Goal: Transaction & Acquisition: Purchase product/service

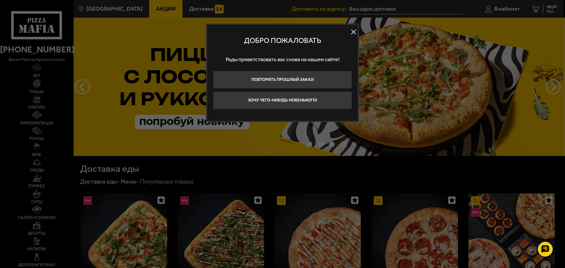
click at [279, 99] on button "Хочу чего-нибудь новенького!" at bounding box center [282, 100] width 139 height 18
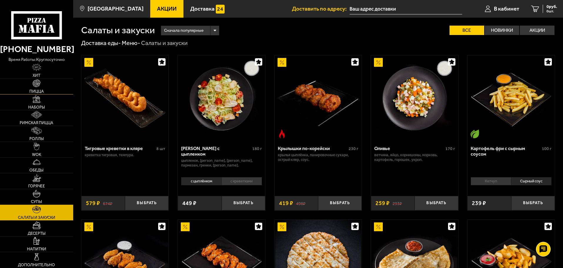
drag, startPoint x: 29, startPoint y: 87, endPoint x: 33, endPoint y: 89, distance: 4.3
click at [29, 87] on link "Пицца" at bounding box center [36, 87] width 73 height 16
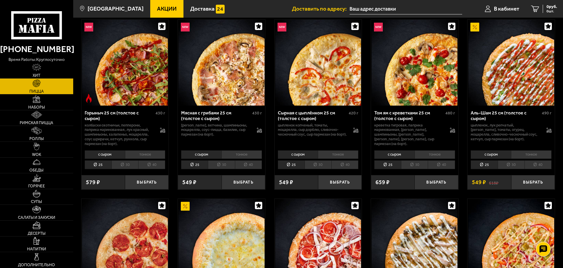
scroll to position [235, 0]
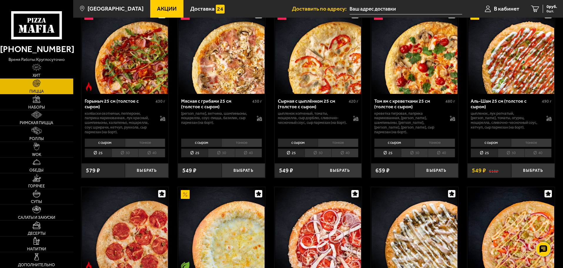
click at [536, 154] on li "40" at bounding box center [538, 153] width 27 height 9
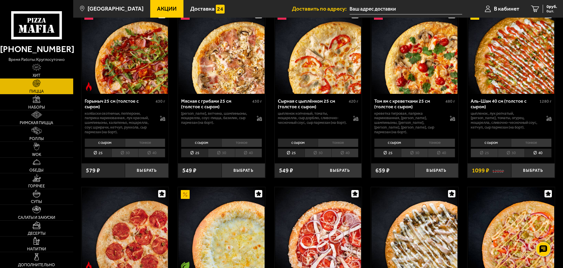
click at [534, 140] on li "тонкое" at bounding box center [531, 143] width 41 height 8
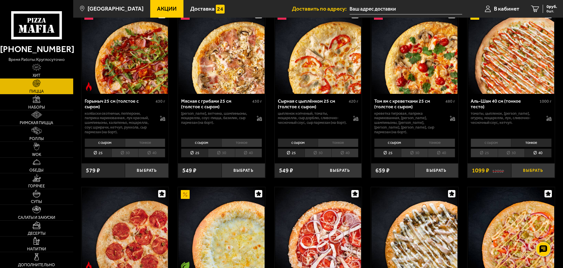
click at [533, 169] on button "Выбрать" at bounding box center [533, 170] width 44 height 14
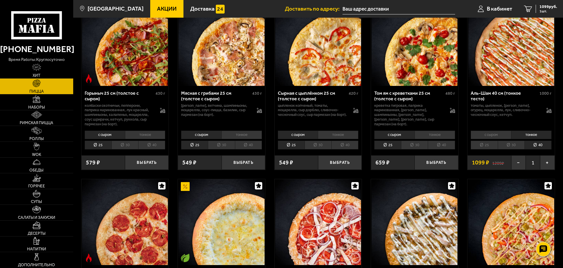
scroll to position [265, 0]
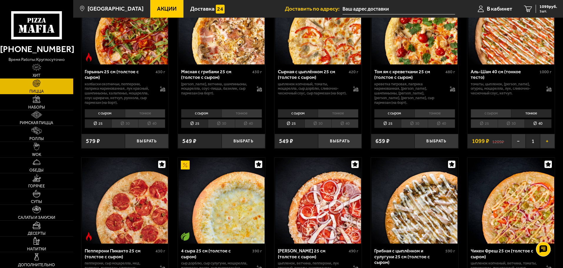
click at [549, 145] on button "+" at bounding box center [547, 141] width 14 height 14
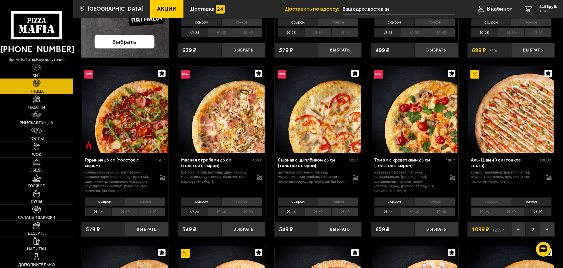
scroll to position [0, 0]
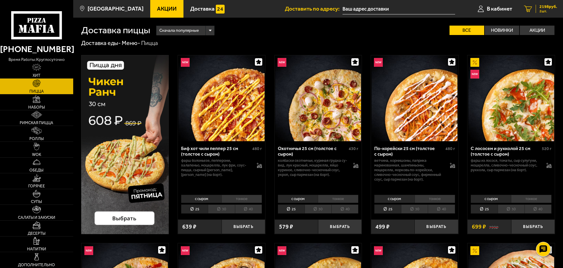
click at [543, 10] on span "2 шт." at bounding box center [549, 11] width 18 height 4
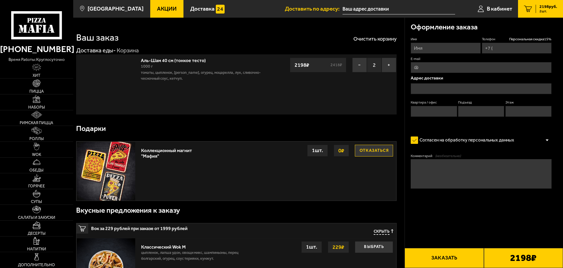
type input "+7 (921) 380-37-47"
type input "улица Лёни Голикова, 86"
type input "4"
type input "1"
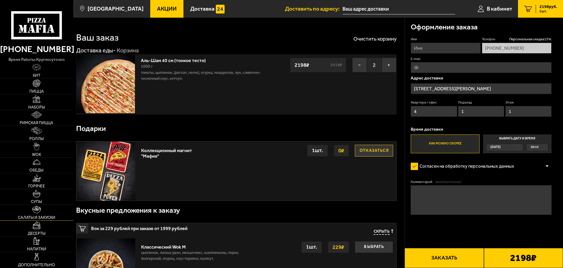
click at [41, 213] on link "Салаты и закуски" at bounding box center [36, 213] width 73 height 16
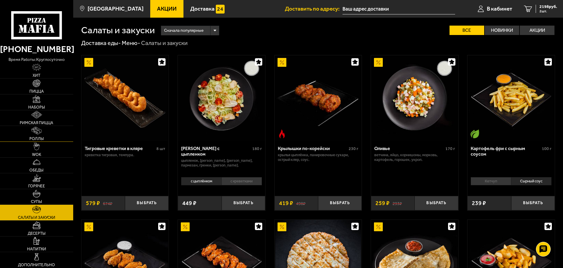
click at [41, 133] on img at bounding box center [36, 131] width 10 height 8
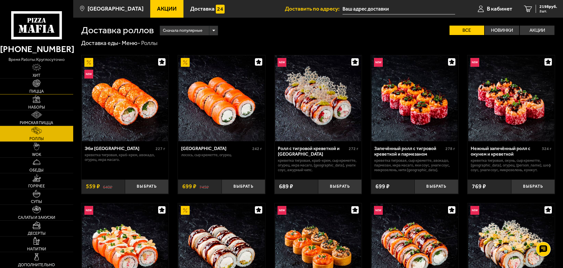
click at [39, 89] on link "Пицца" at bounding box center [36, 87] width 73 height 16
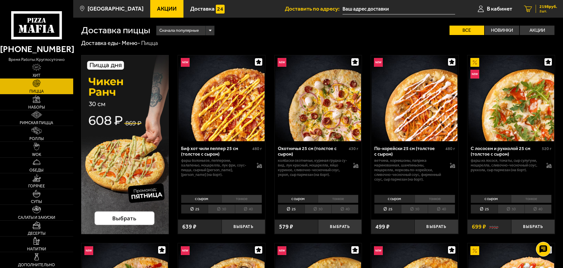
click at [546, 7] on span "2198 руб." at bounding box center [549, 7] width 18 height 4
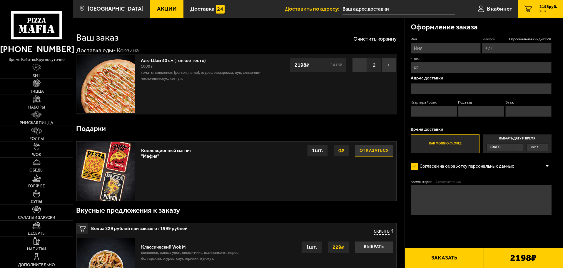
type input "+7 (921) 380-37-47"
type input "улица Лёни Голикова, 86"
type input "4"
type input "1"
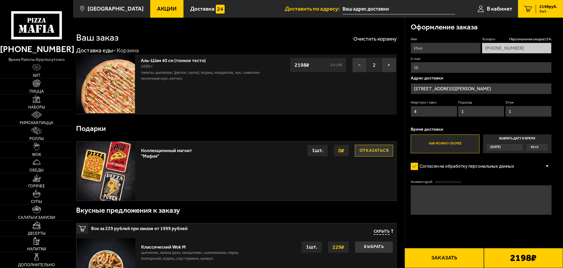
click at [447, 64] on input "E-mail" at bounding box center [481, 67] width 141 height 11
type input "aleksander.sochnev@yandex.ru"
click at [449, 47] on input "Имя" at bounding box center [446, 48] width 70 height 11
type input "Александр"
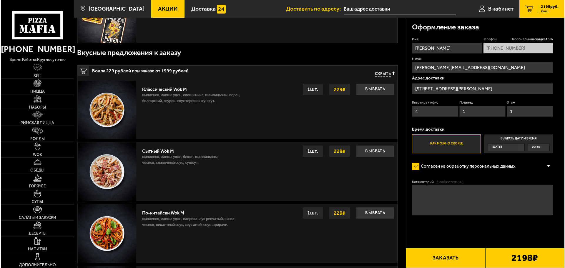
scroll to position [176, 0]
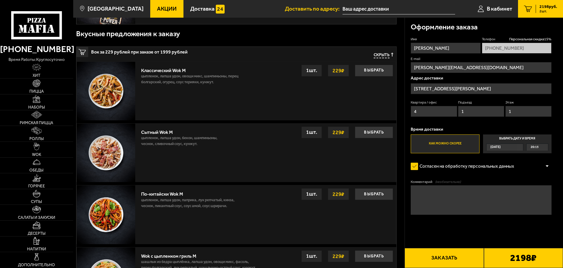
click at [469, 260] on button "Заказать" at bounding box center [444, 258] width 79 height 20
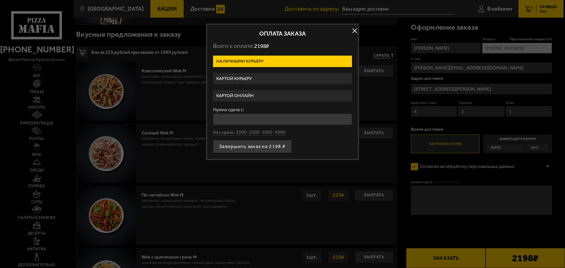
click at [261, 76] on label "Картой курьеру" at bounding box center [282, 78] width 139 height 11
click at [0, 0] on input "Картой курьеру" at bounding box center [0, 0] width 0 height 0
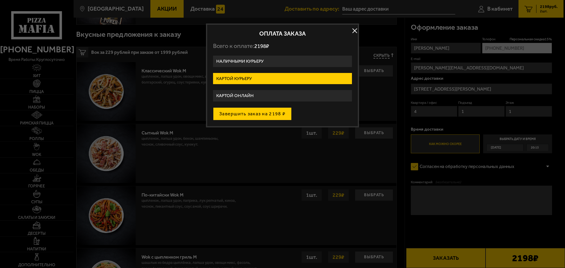
click at [251, 116] on button "Завершить заказ на 2198 ₽" at bounding box center [252, 113] width 79 height 13
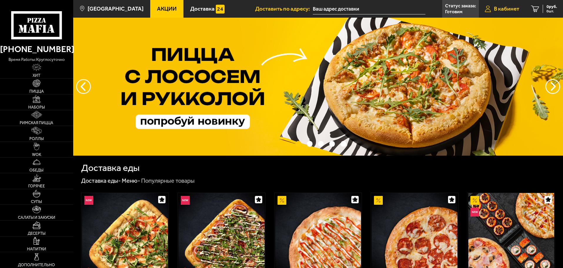
click at [502, 9] on span "В кабинет" at bounding box center [506, 9] width 25 height 6
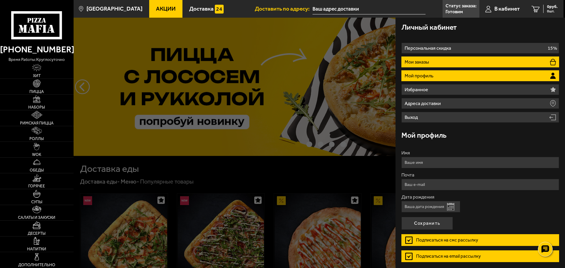
click at [457, 56] on li "Мои заказы" at bounding box center [480, 61] width 158 height 11
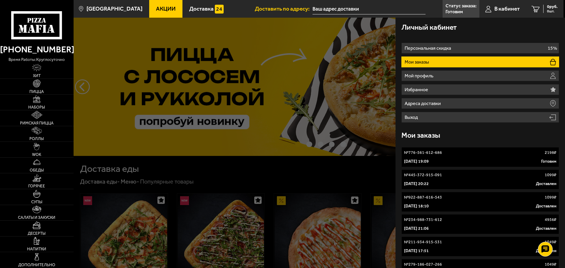
click at [438, 154] on p "№ 776-561-612-686" at bounding box center [423, 153] width 38 height 6
